Goal: Information Seeking & Learning: Learn about a topic

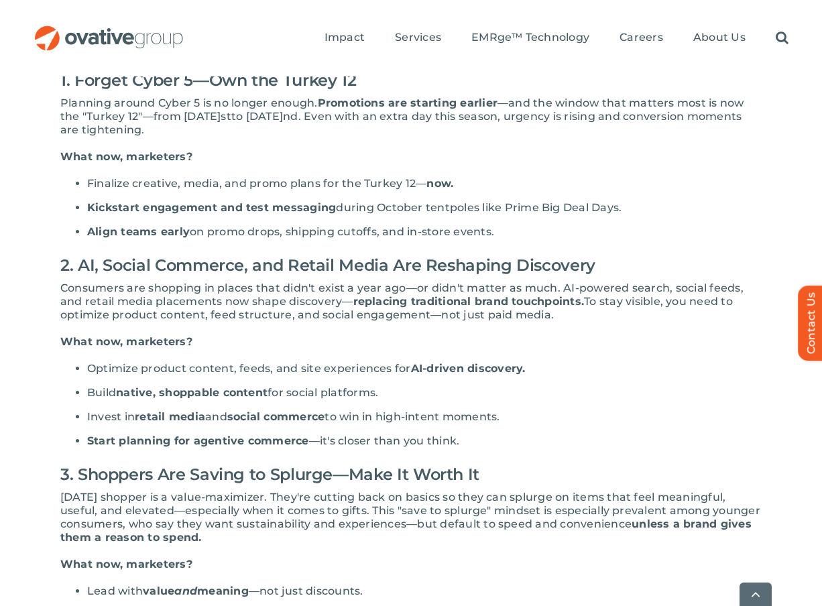
scroll to position [463, 0]
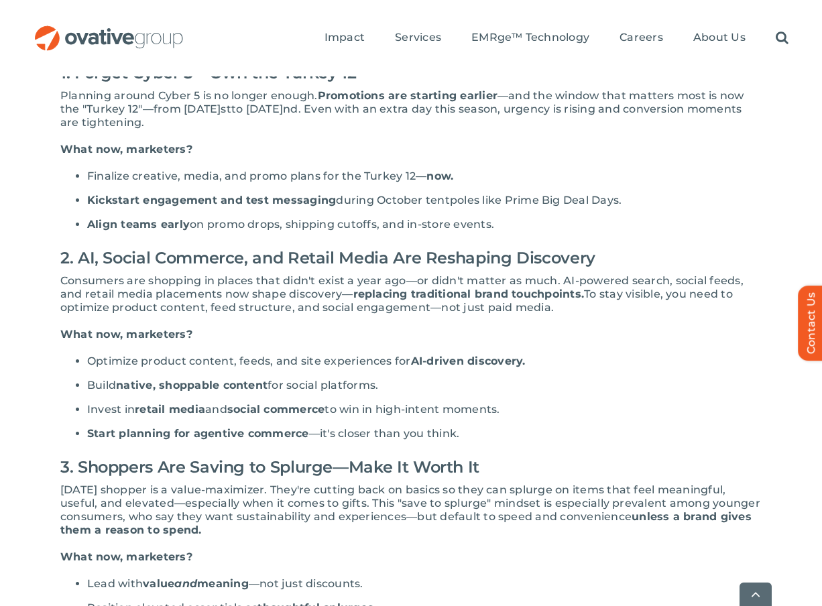
drag, startPoint x: 347, startPoint y: 115, endPoint x: 447, endPoint y: 115, distance: 100.0
click at [449, 116] on p "Planning around Cyber 5 is no longer enough. Promotions are starting earlier —a…" at bounding box center [411, 109] width 702 height 40
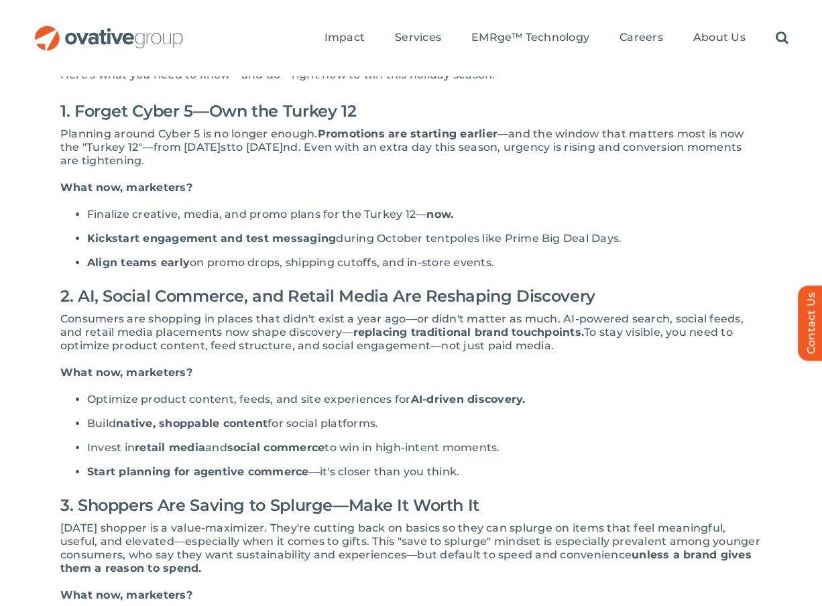
scroll to position [416, 0]
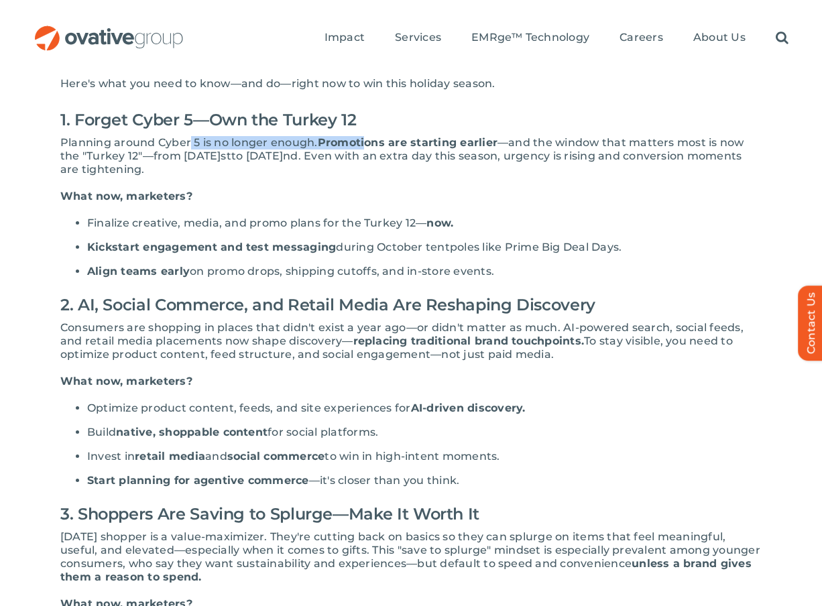
drag, startPoint x: 189, startPoint y: 141, endPoint x: 367, endPoint y: 146, distance: 178.5
click at [367, 146] on p "Planning around Cyber 5 is no longer enough. Promotions are starting earlier —a…" at bounding box center [411, 156] width 702 height 40
click at [367, 146] on span "Promotions are starting earlier" at bounding box center [408, 142] width 180 height 13
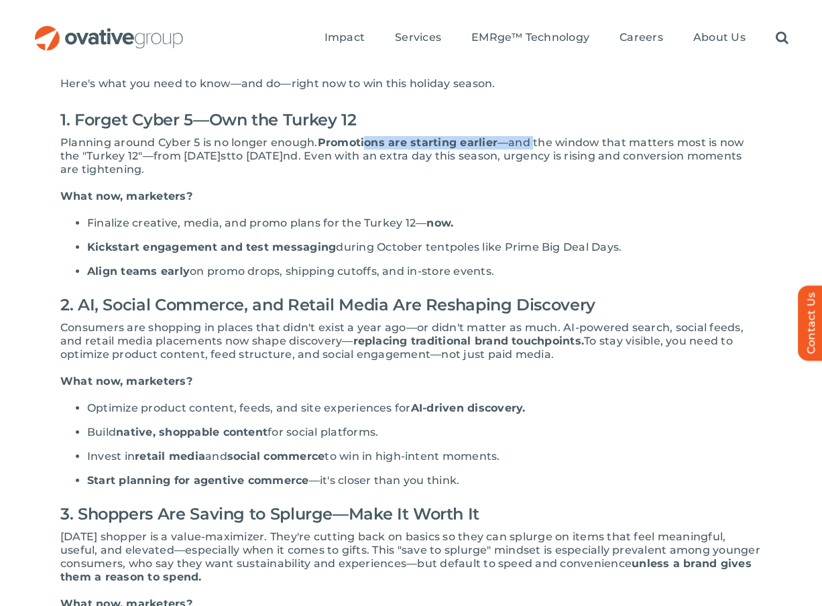
drag, startPoint x: 374, startPoint y: 146, endPoint x: 533, endPoint y: 150, distance: 159.0
click at [534, 148] on p "Planning around Cyber 5 is no longer enough. Promotions are starting earlier —a…" at bounding box center [411, 156] width 702 height 40
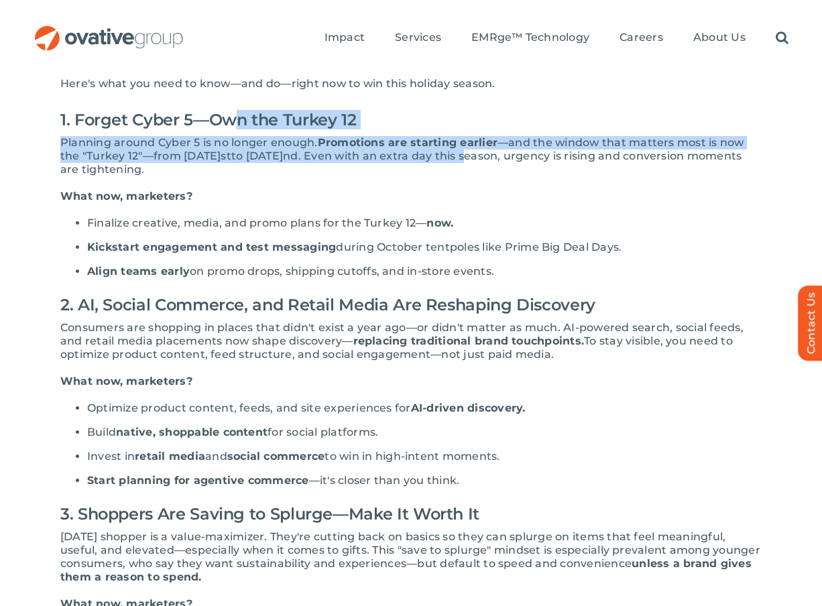
drag, startPoint x: 533, startPoint y: 150, endPoint x: 181, endPoint y: 123, distance: 352.5
click at [184, 123] on div "The 2025 holiday season is closer than it feels—and if last year taught us anyt…" at bounding box center [411, 524] width 702 height 1002
click at [115, 162] on span "—and the window that matters most is now the "Turkey 12"—from [DATE]" at bounding box center [402, 149] width 684 height 26
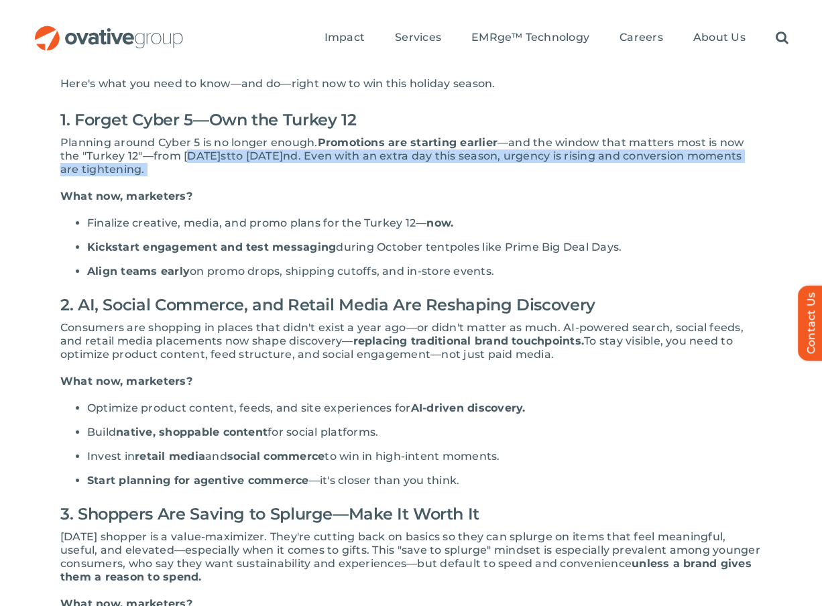
drag, startPoint x: 193, startPoint y: 154, endPoint x: 345, endPoint y: 163, distance: 152.6
click at [350, 163] on p "Planning around Cyber 5 is no longer enough. Promotions are starting earlier —a…" at bounding box center [411, 156] width 702 height 40
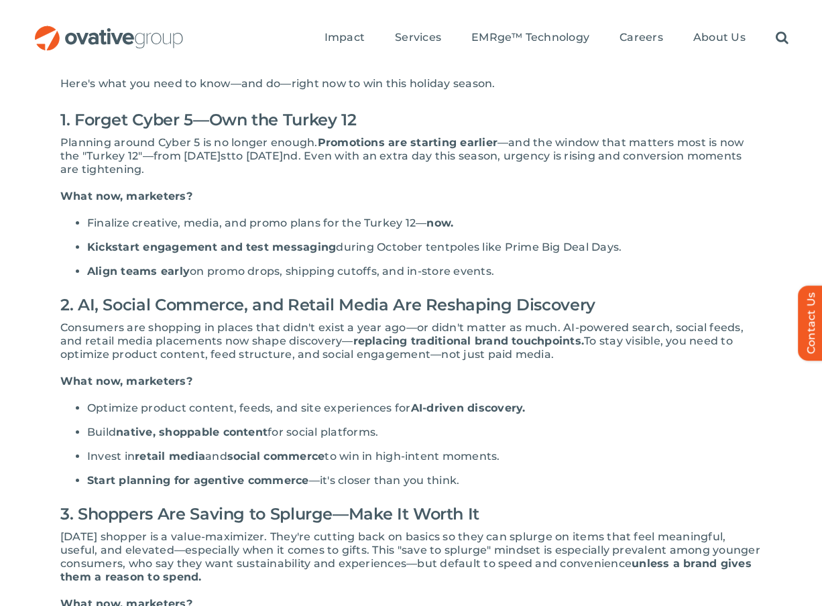
click at [385, 147] on span "Promotions are starting earlier" at bounding box center [408, 142] width 180 height 13
drag, startPoint x: 542, startPoint y: 150, endPoint x: 667, endPoint y: 152, distance: 125.5
click at [668, 152] on span ". Even with an extra day this season, urgency is rising and conversion moments …" at bounding box center [401, 163] width 682 height 26
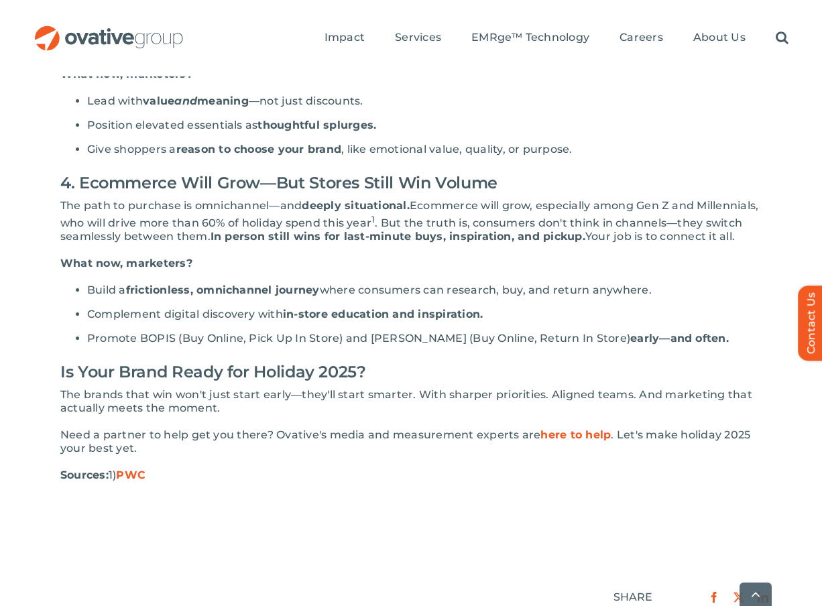
scroll to position [947, 0]
